Goal: Register for event/course

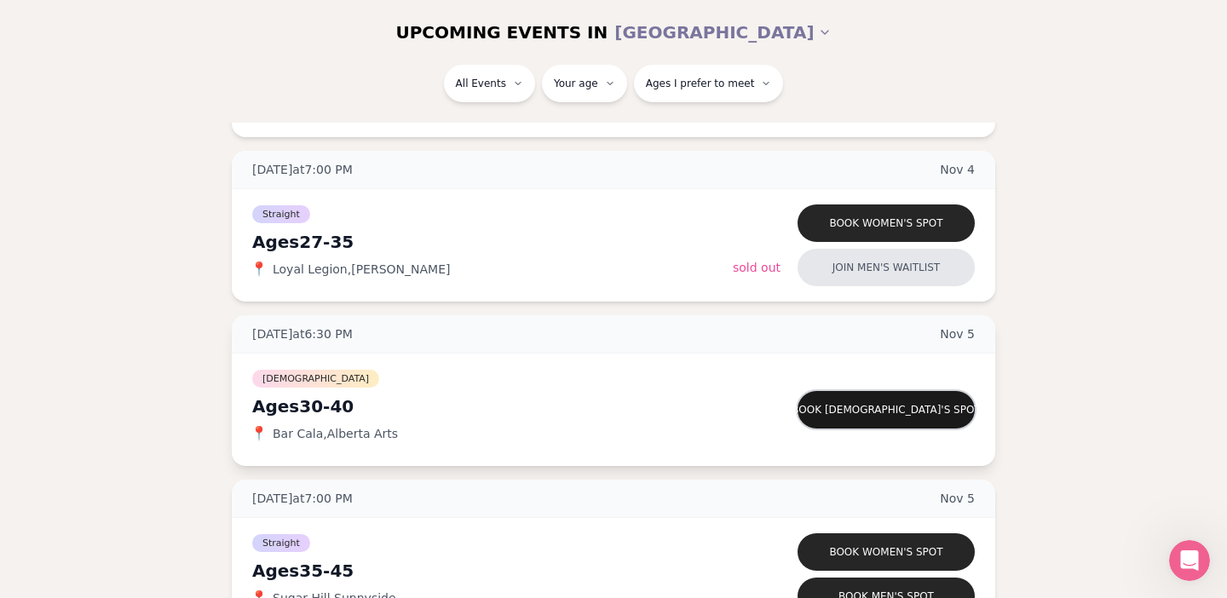
scroll to position [4763, 0]
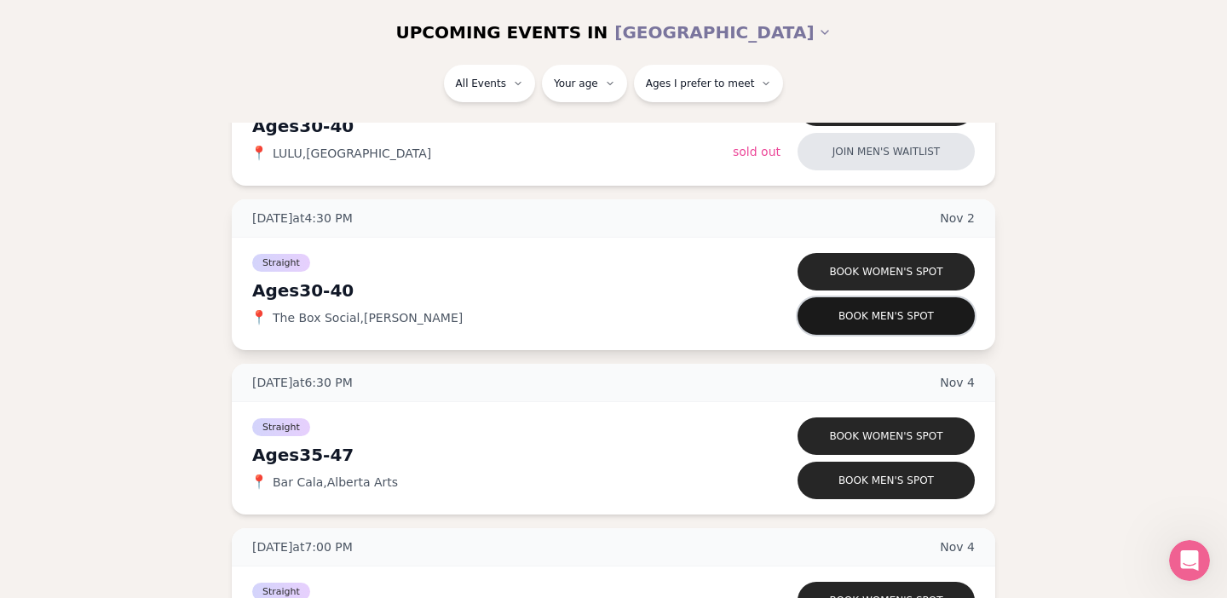
click at [889, 316] on button "Book men's spot" at bounding box center [886, 316] width 177 height 38
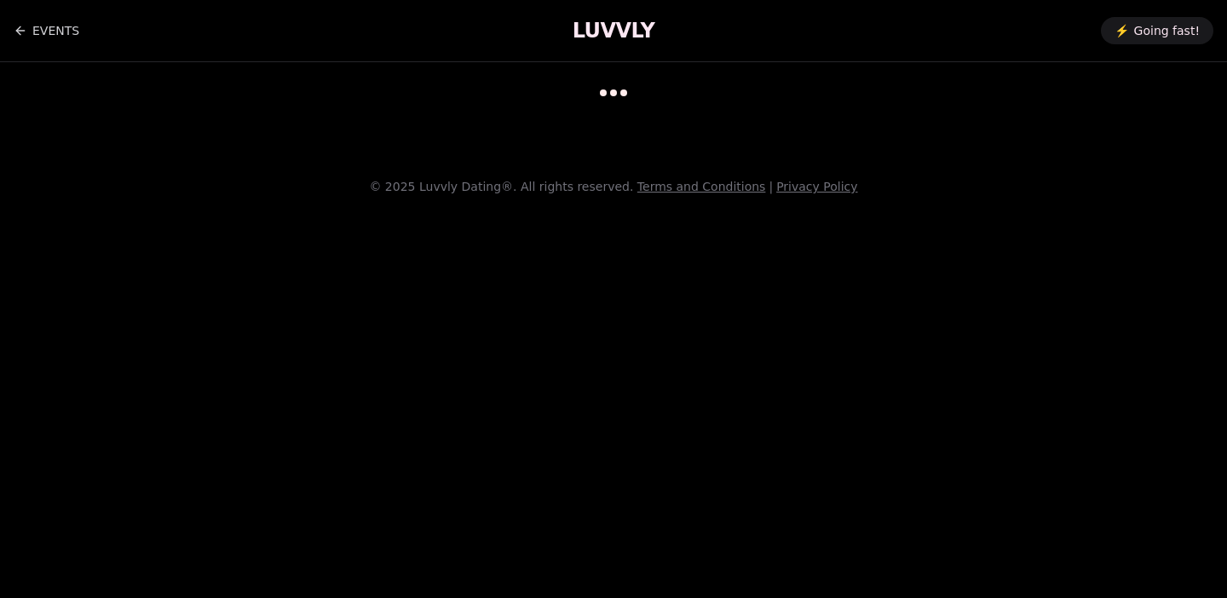
scroll to position [14, 0]
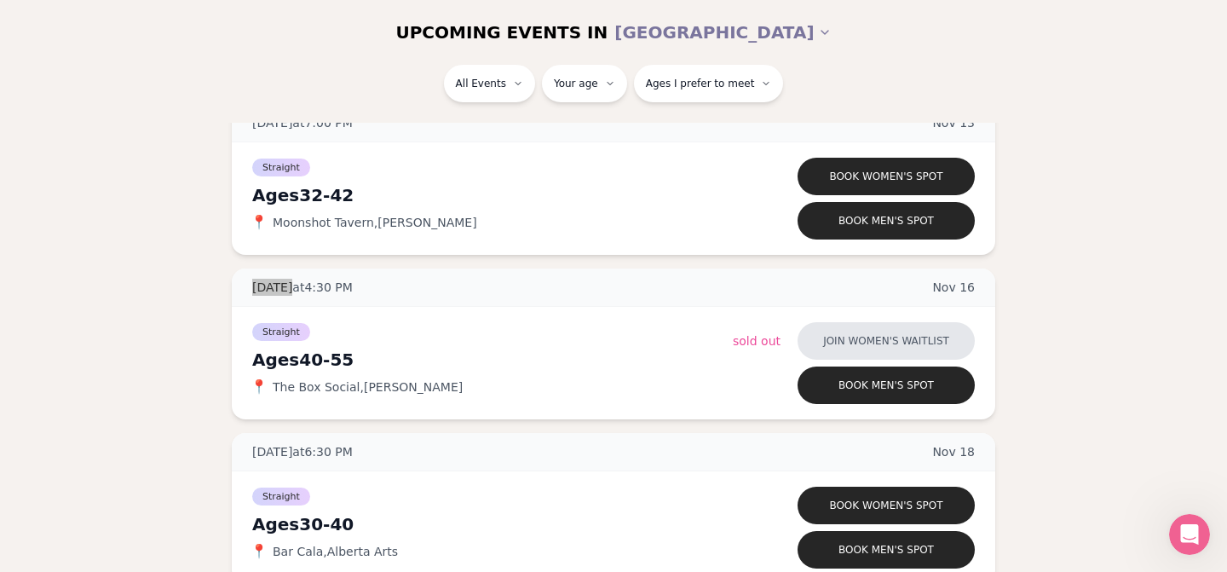
scroll to position [5845, 0]
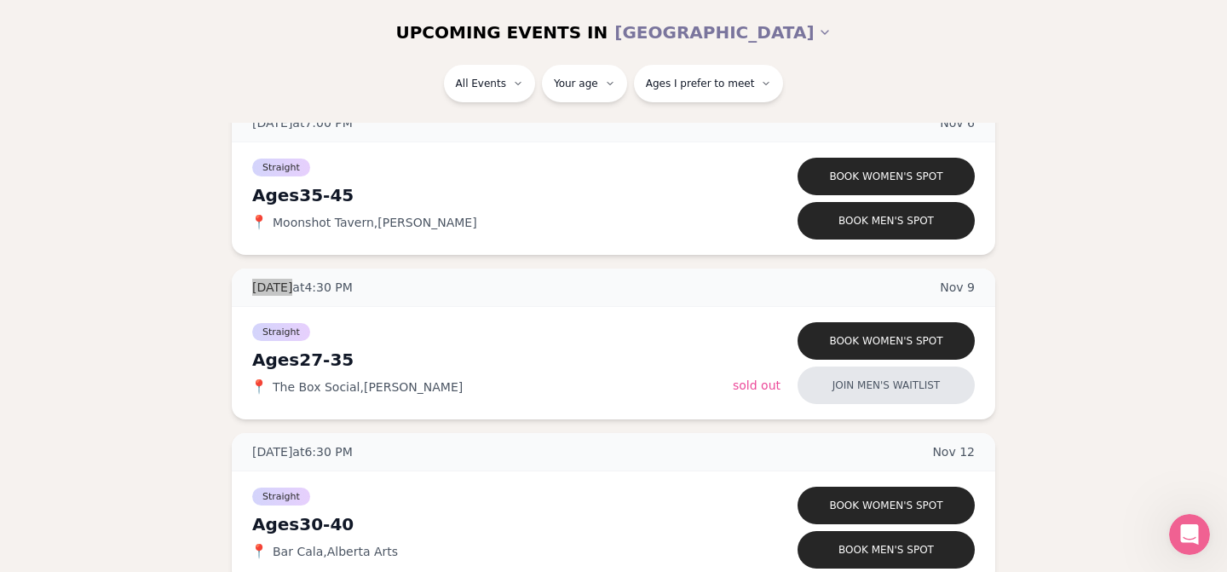
click at [1179, 120] on div "All Events Your age Ages I prefer to meet" at bounding box center [613, 94] width 1227 height 58
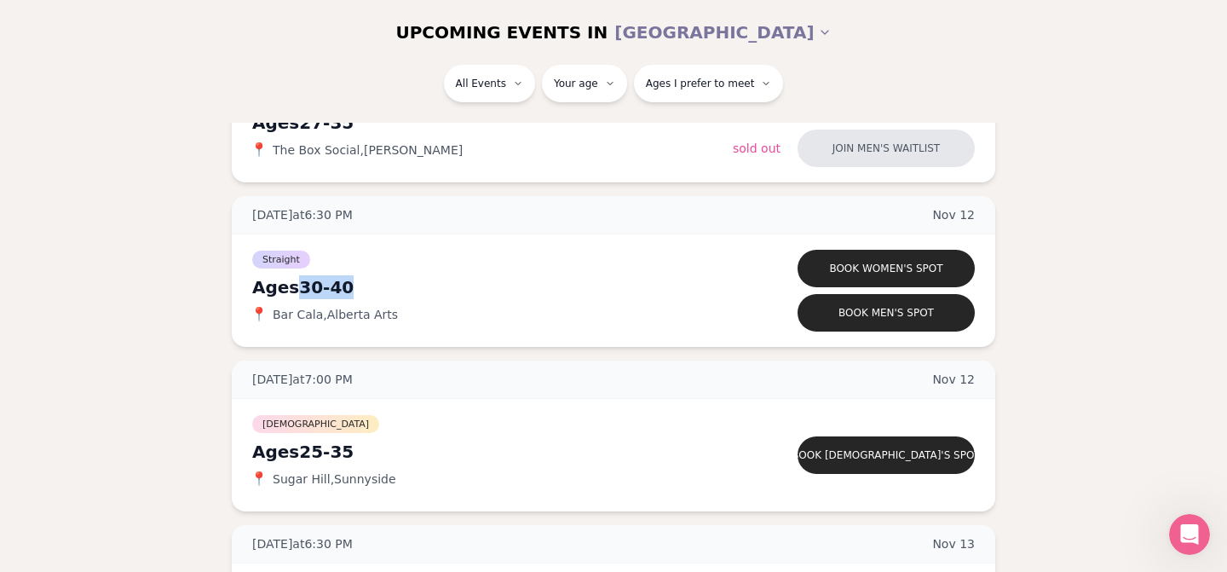
scroll to position [6905, 0]
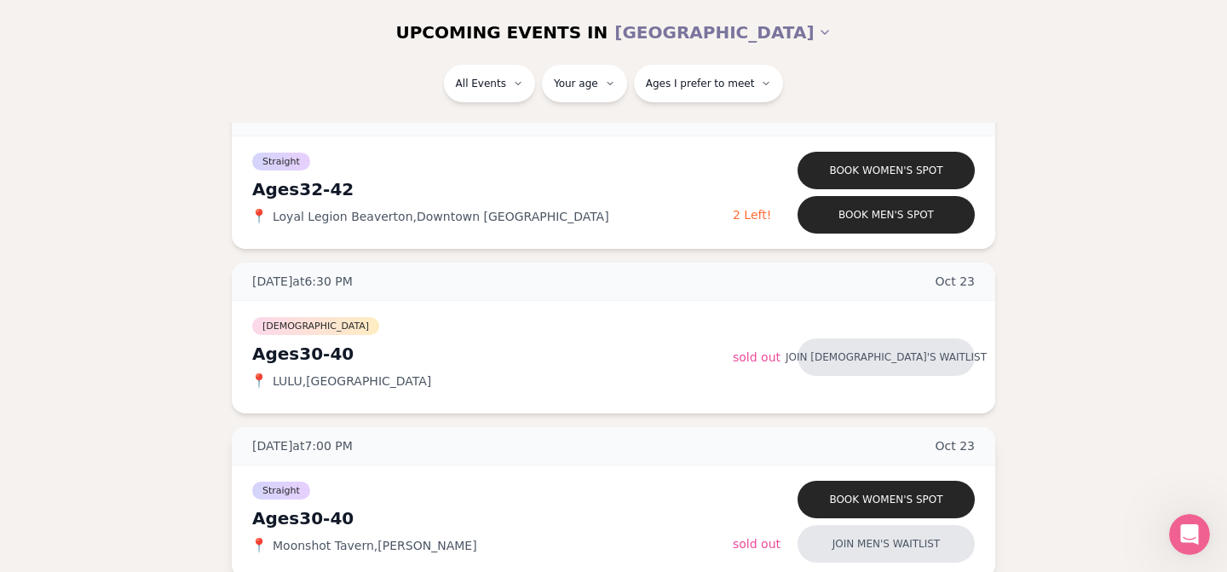
scroll to position [2980, 0]
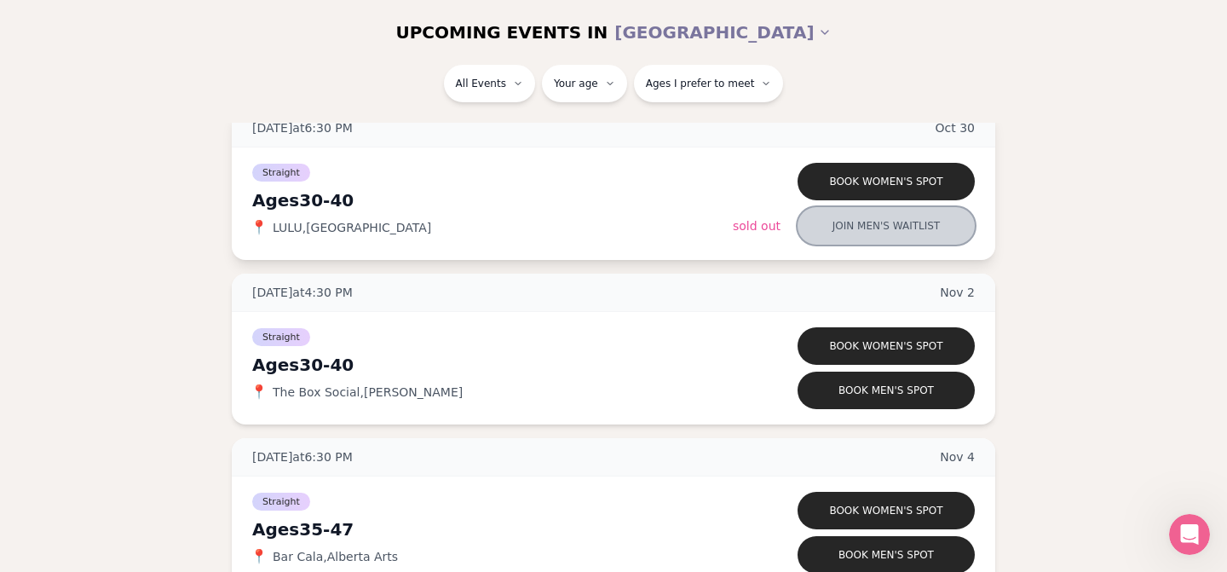
scroll to position [4670, 0]
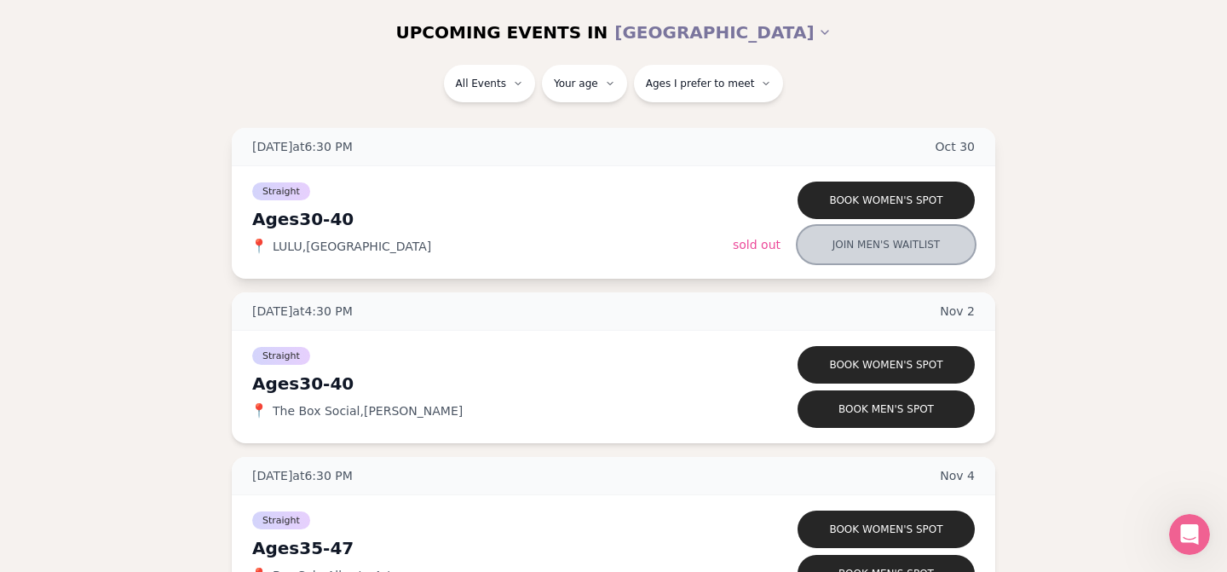
click at [887, 237] on button "Join men's waitlist" at bounding box center [886, 245] width 177 height 38
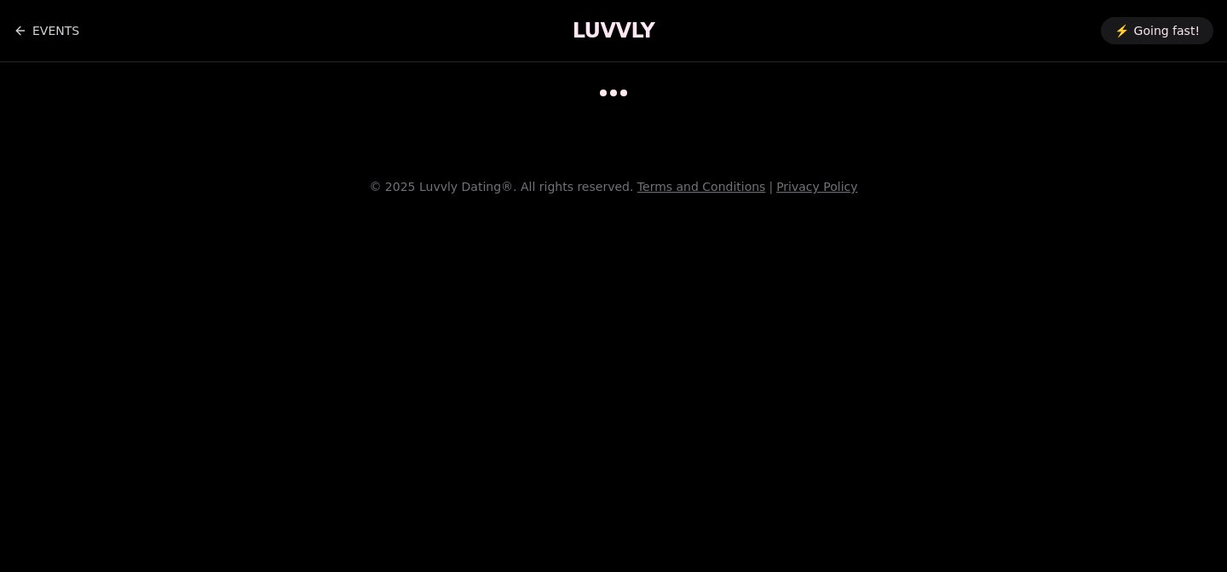
scroll to position [14, 0]
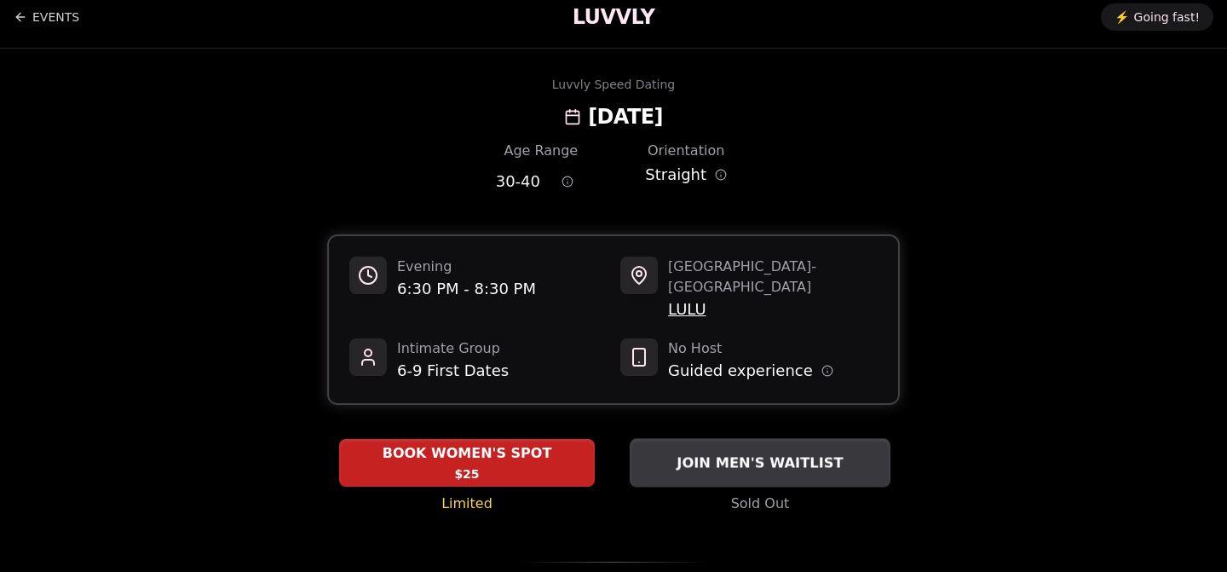
click at [749, 453] on span "JOIN MEN'S WAITLIST" at bounding box center [759, 463] width 173 height 20
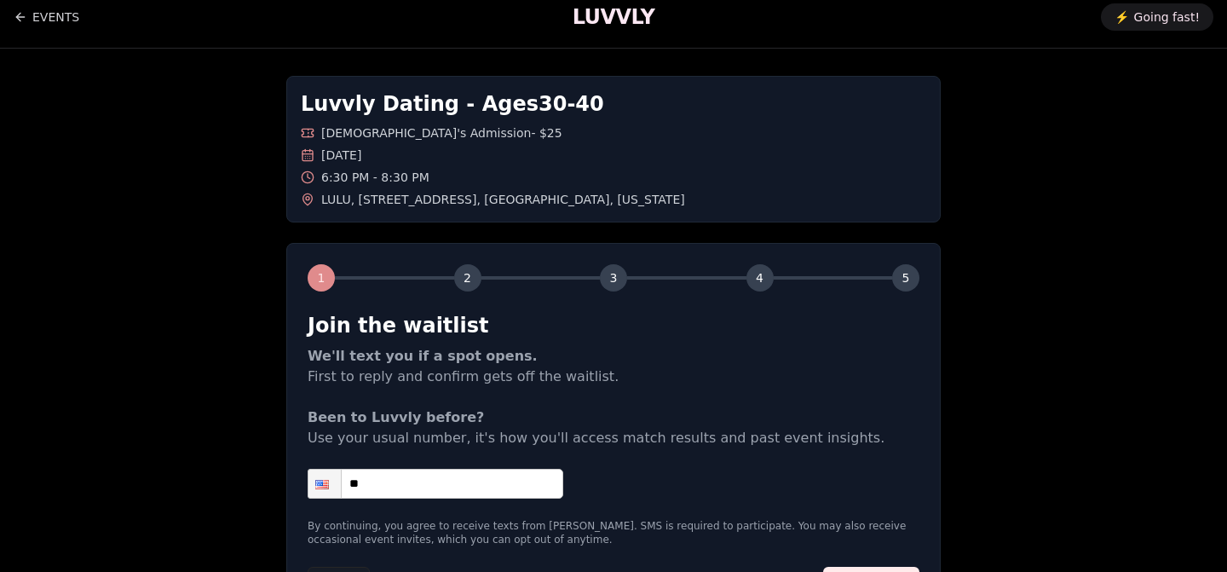
scroll to position [159, 0]
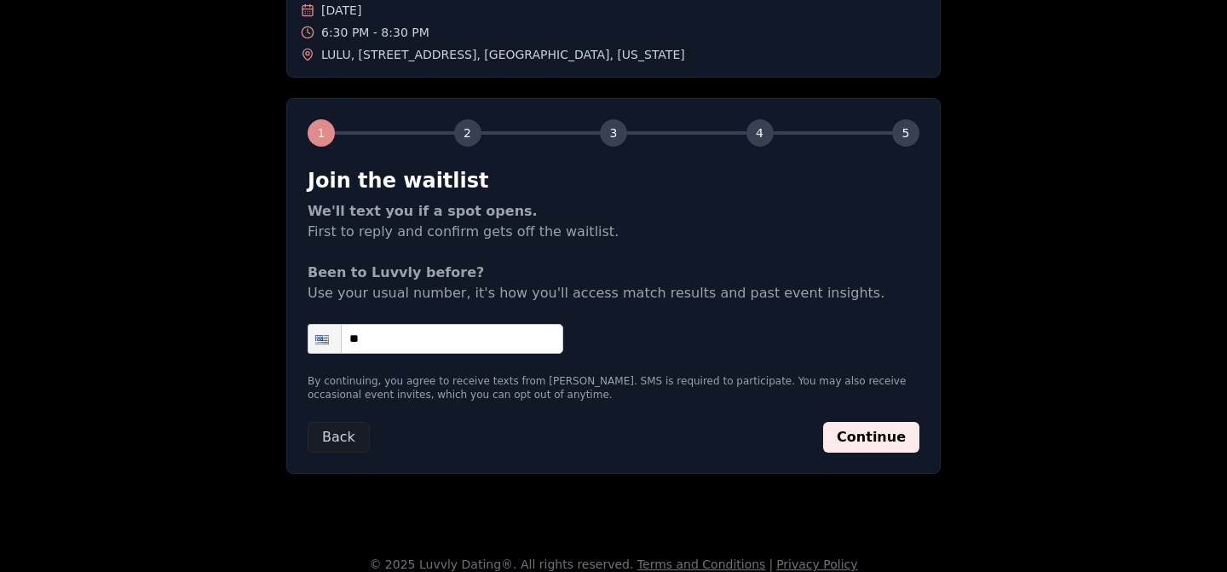
click at [459, 323] on form "Join the waitlist We'll text you if a spot opens. First to reply and confirm ge…" at bounding box center [614, 310] width 612 height 286
click at [455, 334] on input "**" at bounding box center [436, 339] width 256 height 30
type input "**********"
click at [895, 437] on button "Continue" at bounding box center [871, 437] width 96 height 31
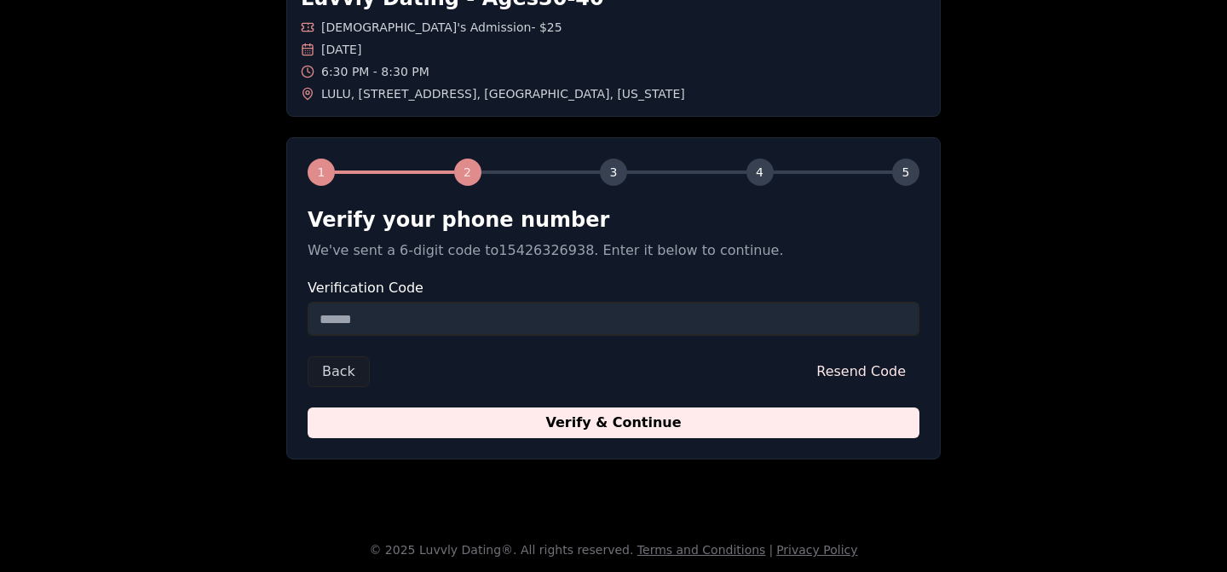
scroll to position [119, 0]
click at [638, 309] on input "Verification Code" at bounding box center [614, 319] width 612 height 34
click at [350, 378] on button "Back" at bounding box center [339, 371] width 62 height 31
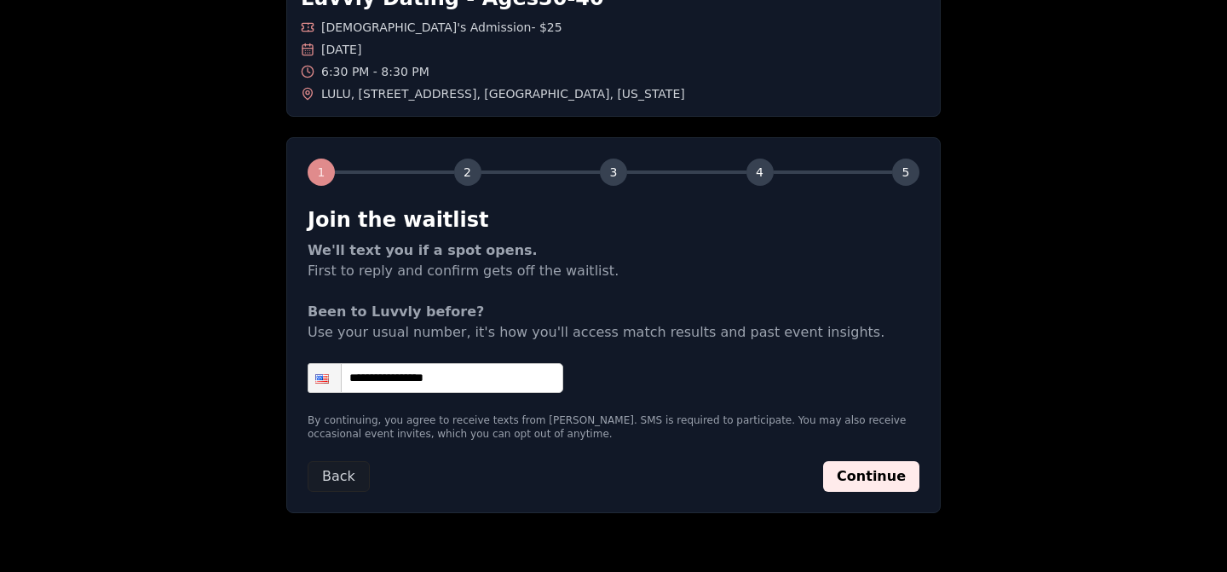
click at [388, 376] on input "**********" at bounding box center [436, 378] width 256 height 30
type input "**********"
click at [913, 468] on button "Continue" at bounding box center [871, 476] width 96 height 31
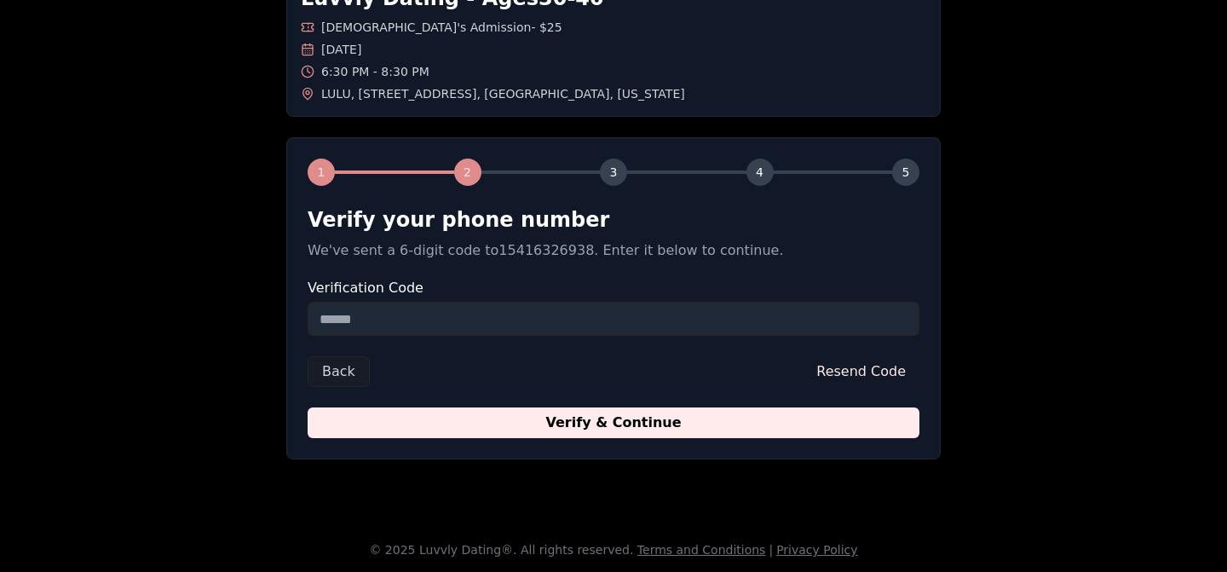
click at [501, 323] on input "Verification Code" at bounding box center [614, 319] width 612 height 34
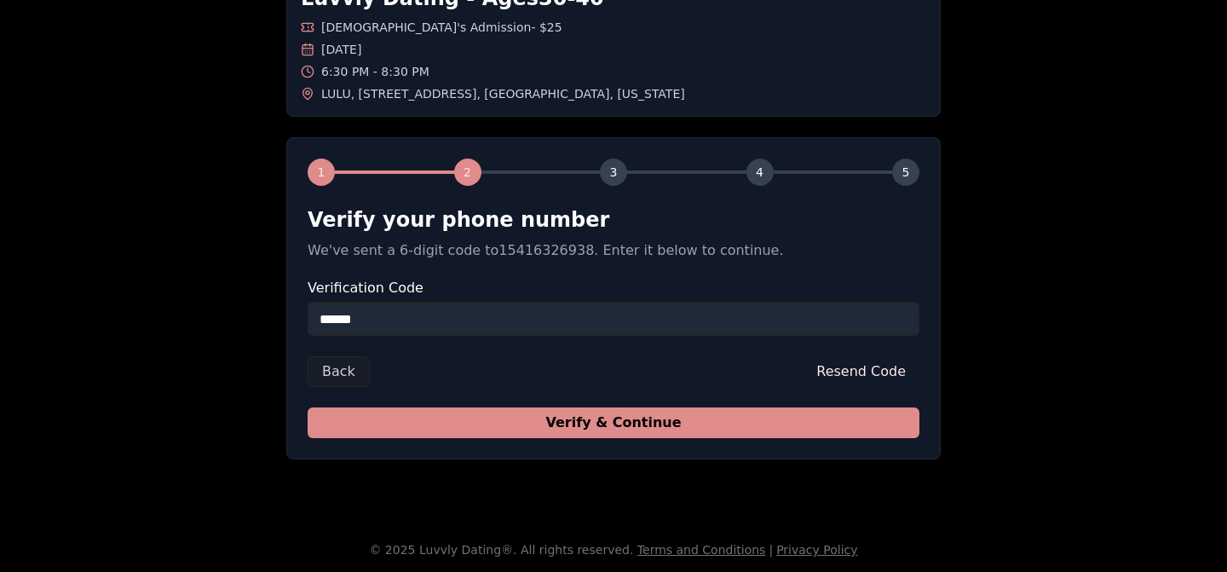
type input "******"
click at [654, 407] on button "Verify & Continue" at bounding box center [614, 422] width 612 height 31
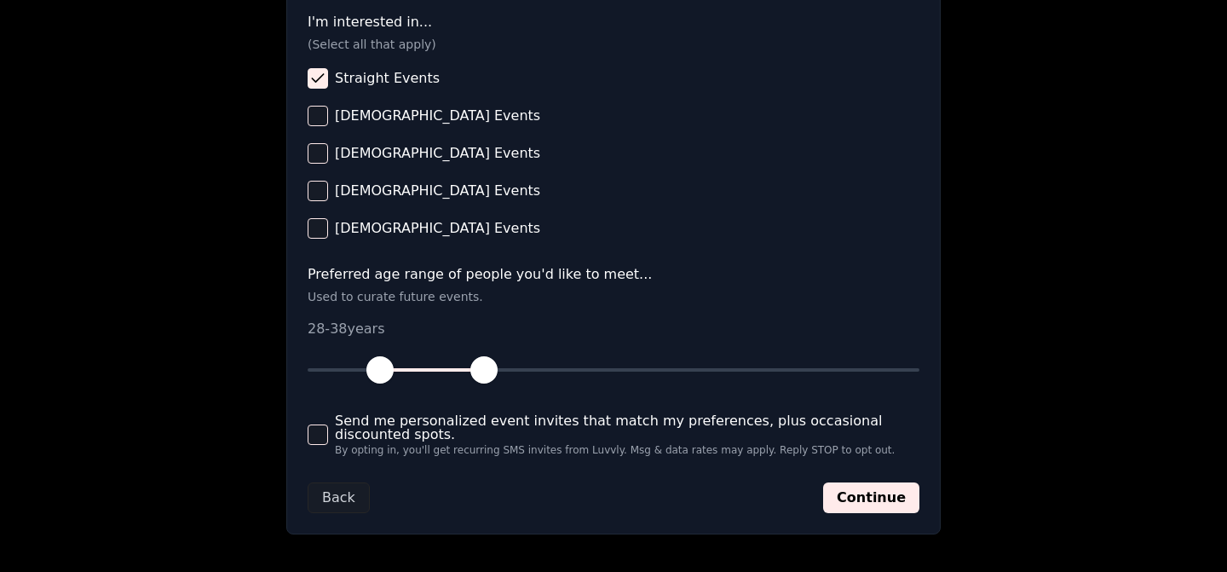
scroll to position [713, 0]
click at [312, 436] on button "Send me personalized event invites that match my preferences, plus occasional d…" at bounding box center [318, 434] width 20 height 20
click at [874, 511] on button "Continue" at bounding box center [871, 497] width 96 height 31
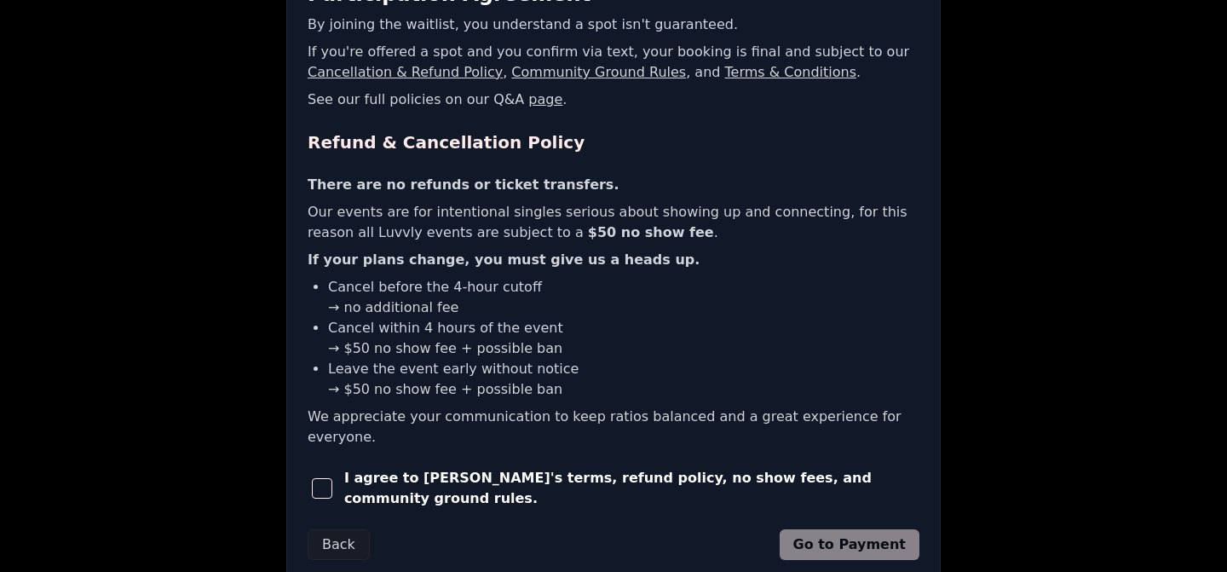
scroll to position [348, 0]
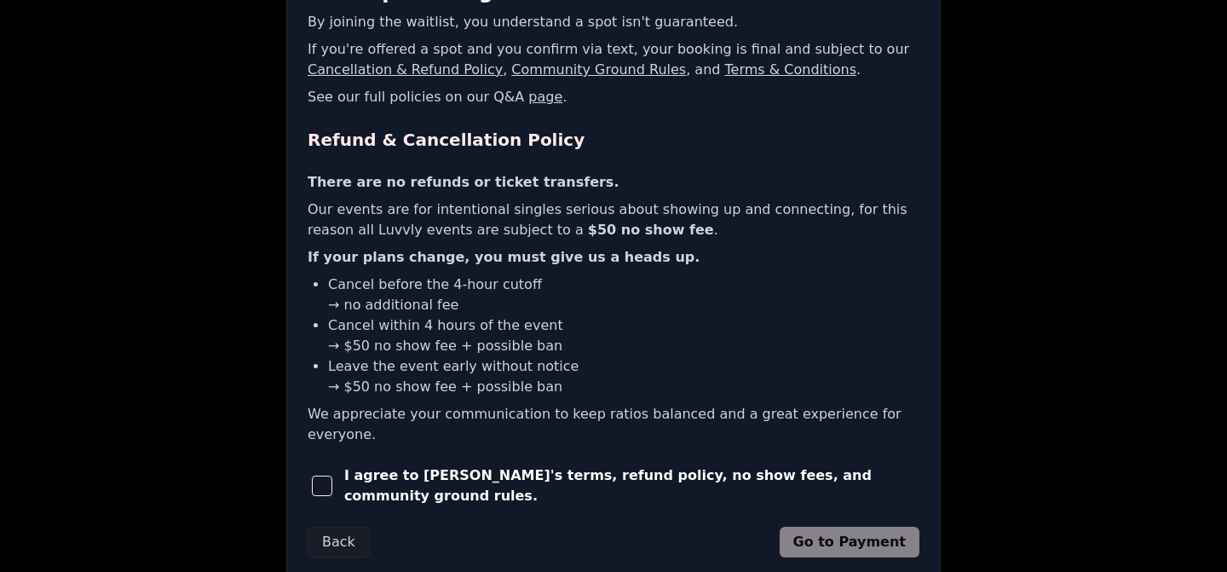
click at [509, 465] on span "I agree to [PERSON_NAME]'s terms, refund policy, no show fees, and community gr…" at bounding box center [631, 485] width 575 height 41
click at [320, 476] on span "button" at bounding box center [322, 486] width 20 height 20
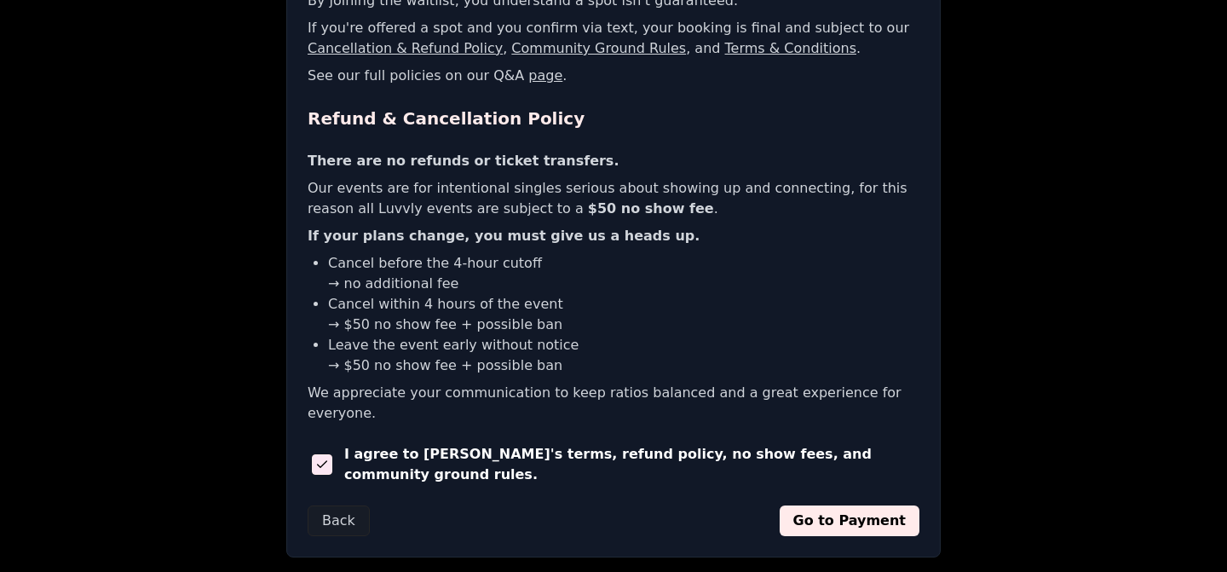
scroll to position [373, 0]
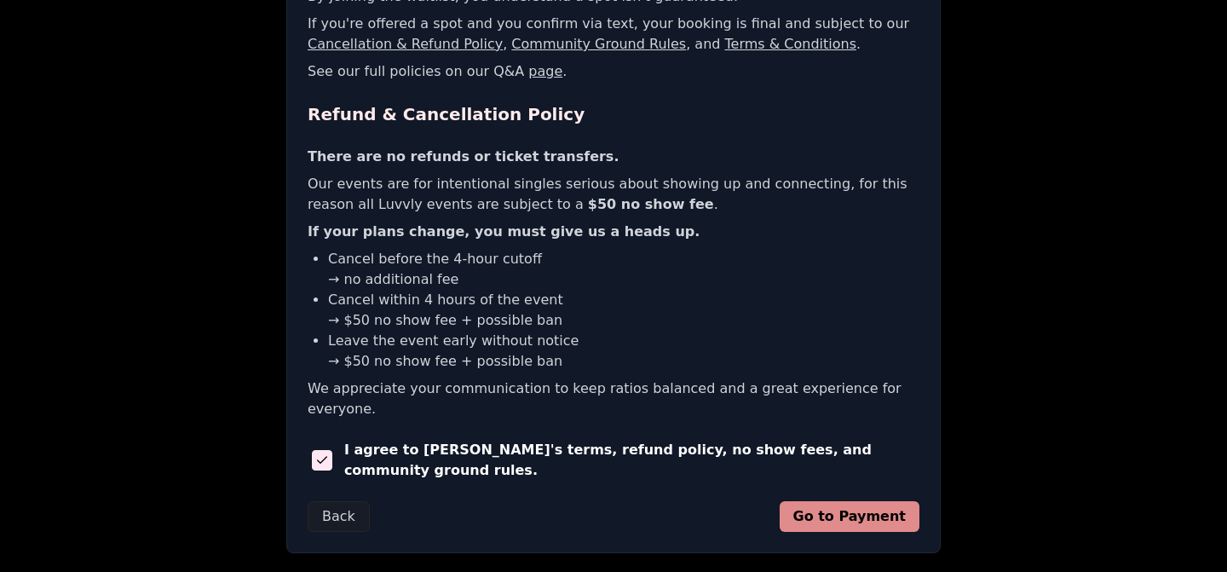
click at [861, 501] on button "Go to Payment" at bounding box center [850, 516] width 141 height 31
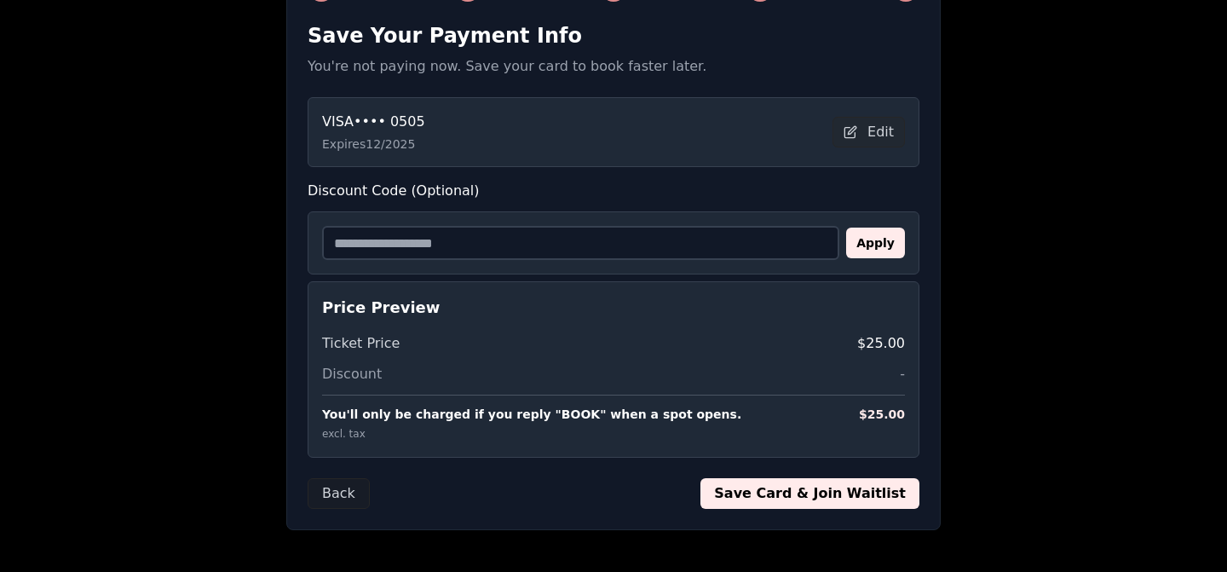
scroll to position [308, 0]
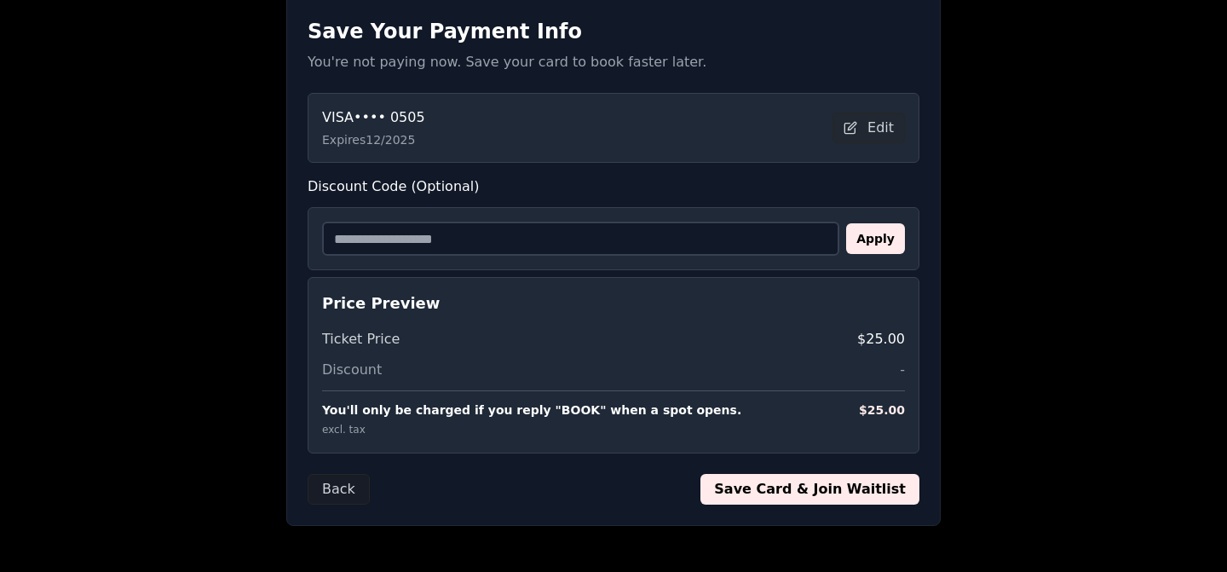
click at [785, 494] on button "Save Card & Join Waitlist" at bounding box center [810, 489] width 219 height 31
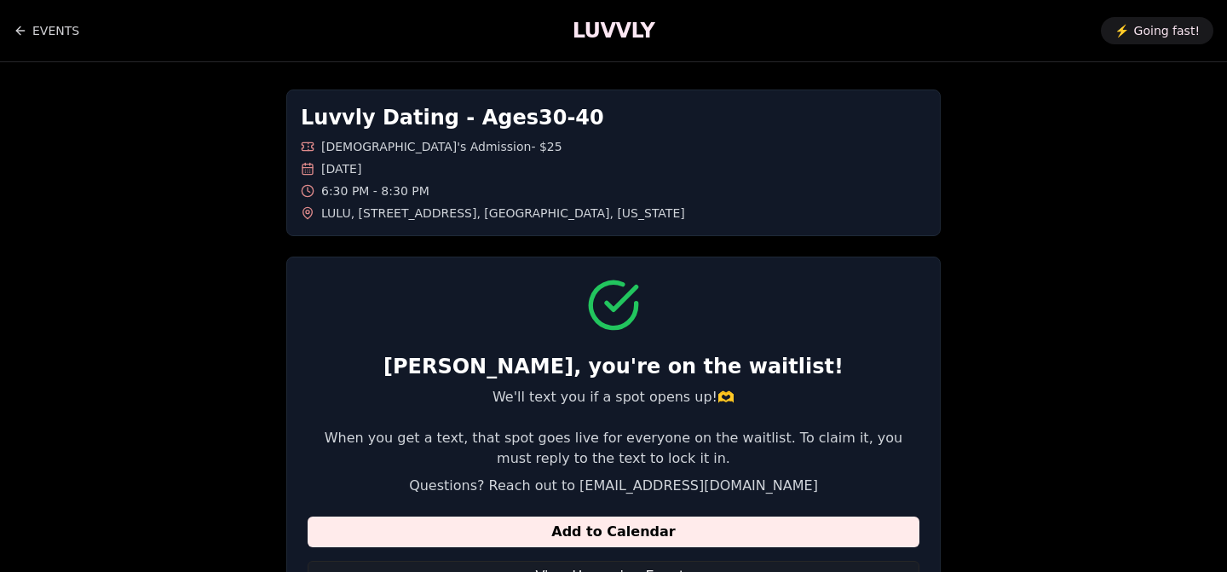
scroll to position [0, 0]
